Goal: Find specific page/section: Find specific page/section

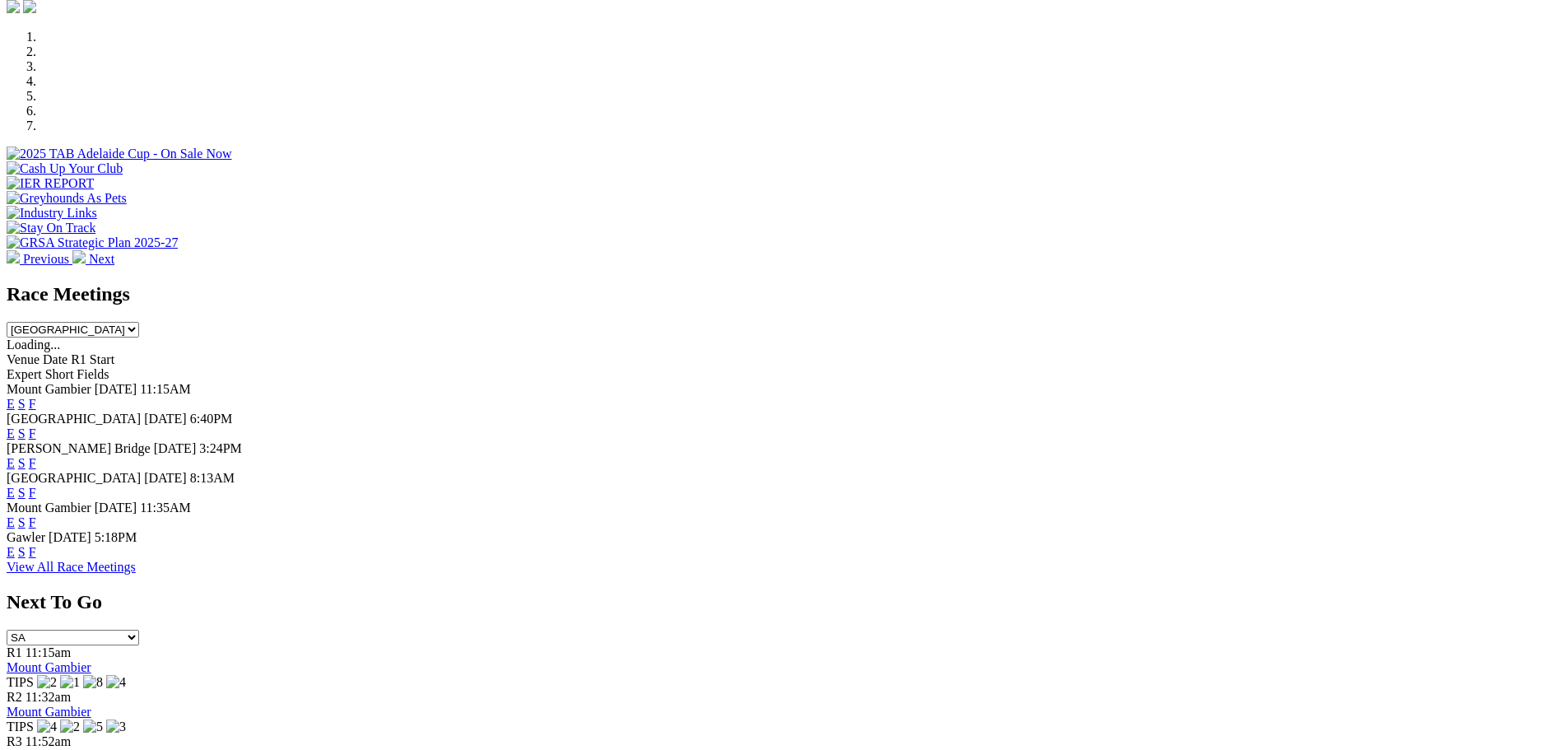
scroll to position [494, 0]
click at [37, 483] on link "F" at bounding box center [33, 489] width 8 height 14
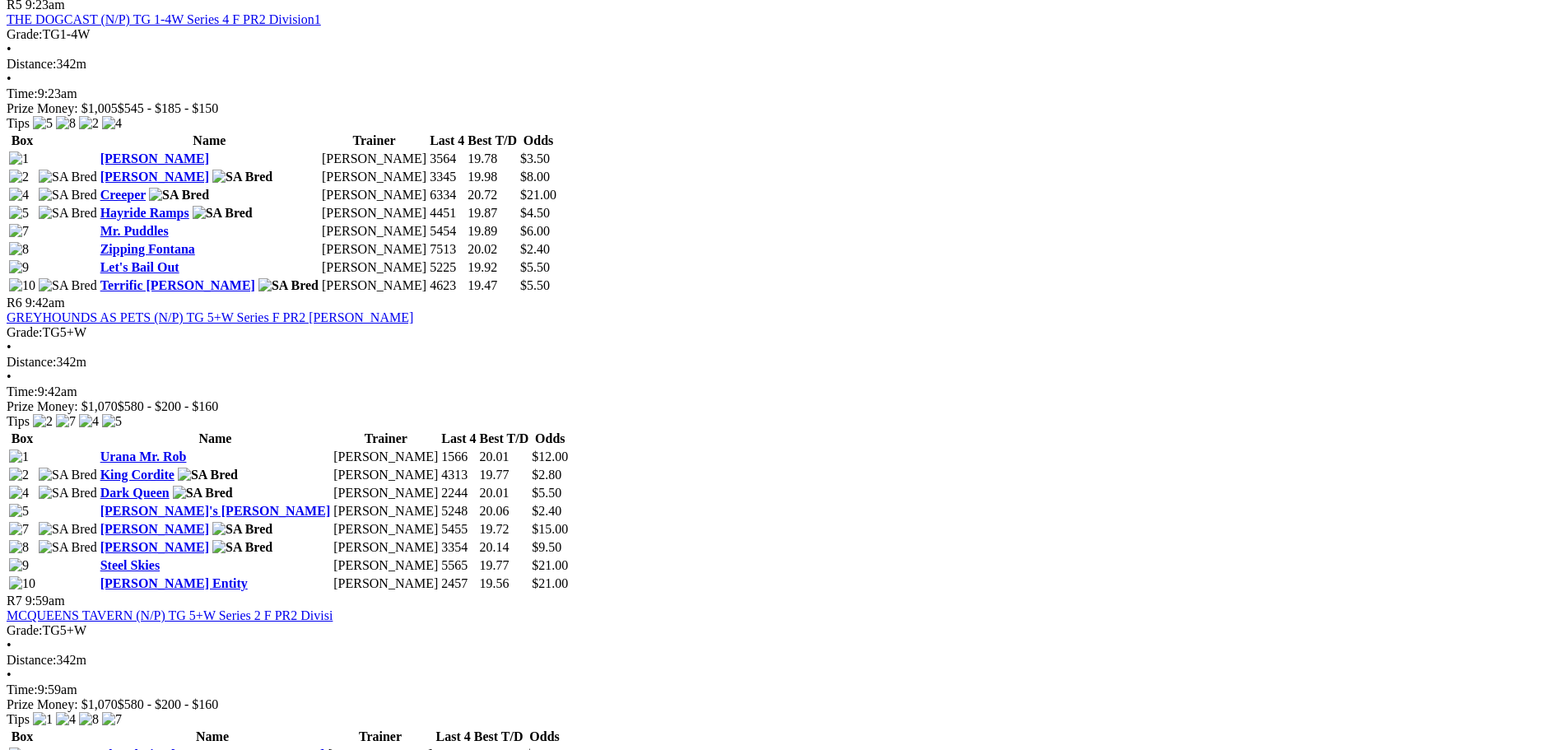
scroll to position [2059, 0]
